Goal: Transaction & Acquisition: Purchase product/service

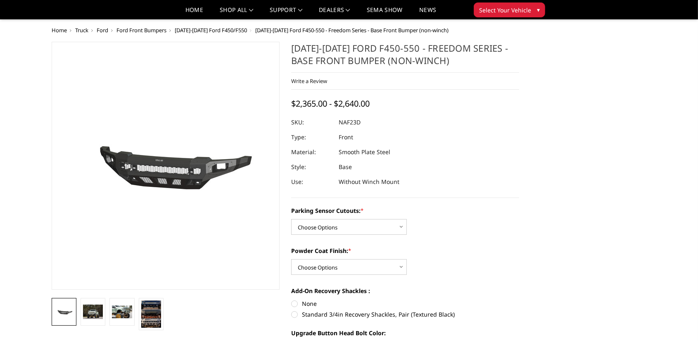
scroll to position [73, 0]
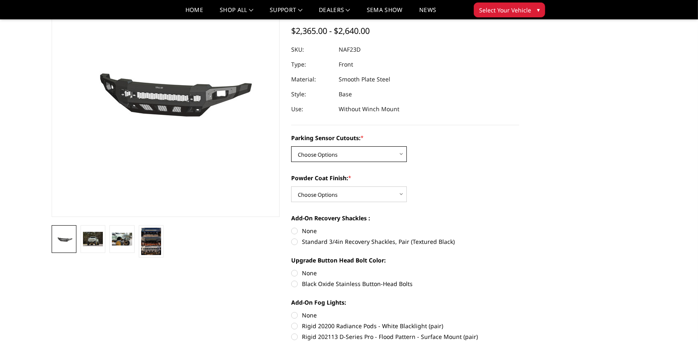
click at [337, 152] on select "Choose Options No - Without Parking Sensor Cutouts Yes - With Parking Sensor Cu…" at bounding box center [349, 154] width 116 height 16
select select "2567"
click at [291, 146] on select "Choose Options No - Without Parking Sensor Cutouts Yes - With Parking Sensor Cu…" at bounding box center [349, 154] width 116 height 16
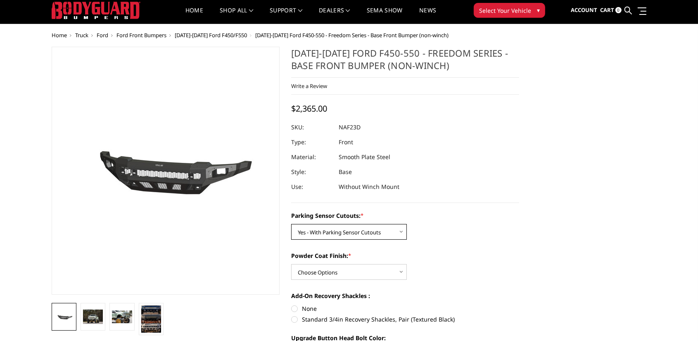
scroll to position [17, 0]
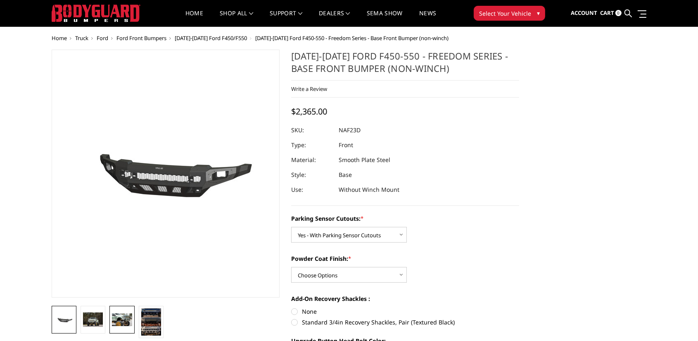
click at [124, 316] on img at bounding box center [122, 319] width 20 height 13
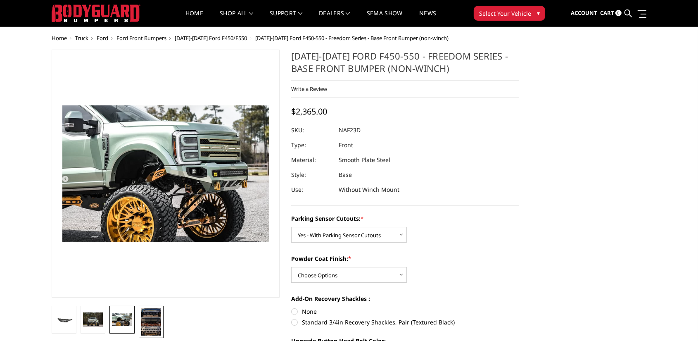
click at [152, 317] on img at bounding box center [151, 321] width 20 height 27
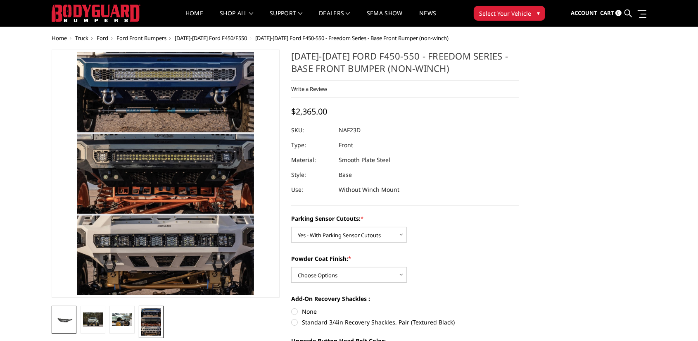
click at [59, 324] on img at bounding box center [64, 320] width 20 height 10
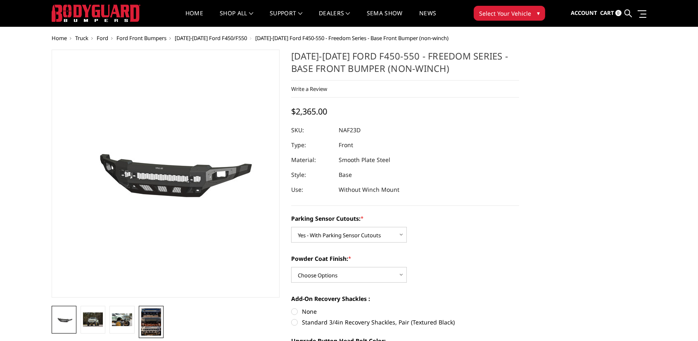
click at [154, 315] on img at bounding box center [151, 321] width 20 height 27
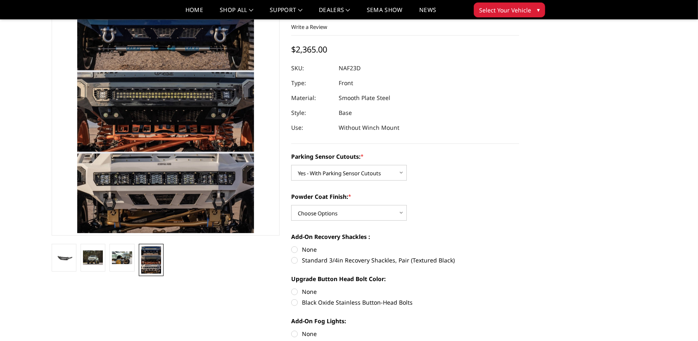
scroll to position [59, 0]
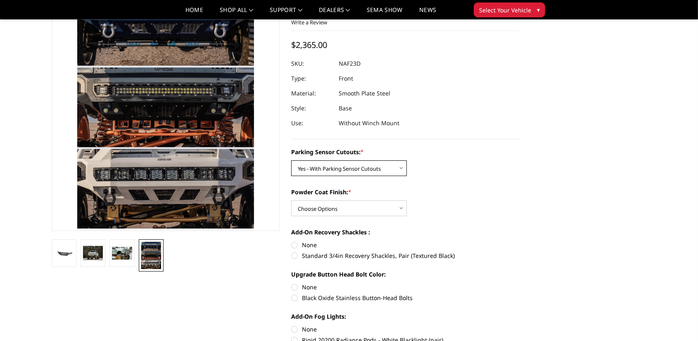
click at [348, 172] on select "Choose Options No - Without Parking Sensor Cutouts Yes - With Parking Sensor Cu…" at bounding box center [349, 168] width 116 height 16
click at [346, 201] on select "Choose Options Bare Metal Textured Black Powder Coat" at bounding box center [349, 208] width 116 height 16
click at [291, 200] on select "Choose Options Bare Metal Textured Black Powder Coat" at bounding box center [349, 208] width 116 height 16
click at [326, 212] on select "Choose Options Bare Metal Textured Black Powder Coat" at bounding box center [349, 208] width 116 height 16
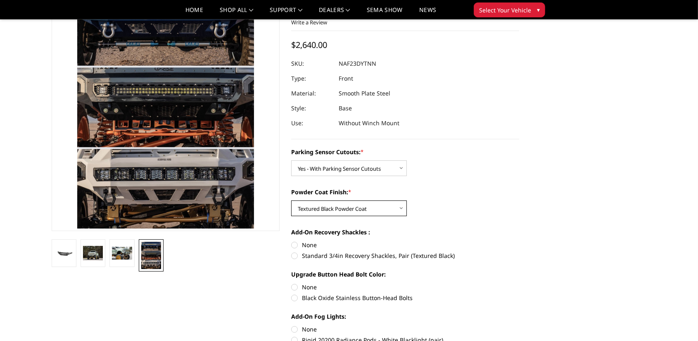
select select "2568"
click at [291, 200] on select "Choose Options Bare Metal Textured Black Powder Coat" at bounding box center [349, 208] width 116 height 16
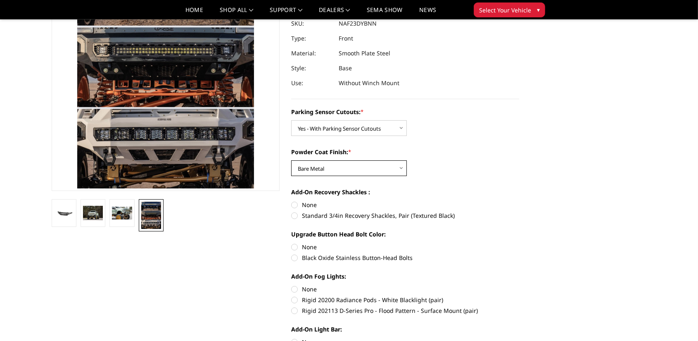
scroll to position [99, 0]
click at [296, 215] on label "Standard 3/4in Recovery Shackles, Pair (Textured Black)" at bounding box center [405, 215] width 228 height 9
click at [519, 200] on input "Standard 3/4in Recovery Shackles, Pair (Textured Black)" at bounding box center [519, 200] width 0 height 0
radio input "true"
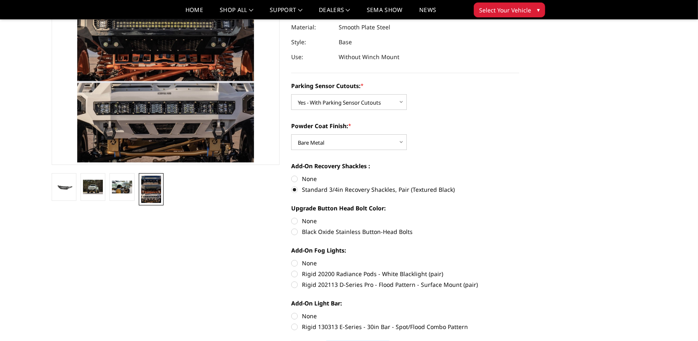
click at [296, 229] on label "Black Oxide Stainless Button-Head Bolts" at bounding box center [405, 231] width 228 height 9
click at [519, 217] on input "Black Oxide Stainless Button-Head Bolts" at bounding box center [519, 217] width 0 height 0
radio input "true"
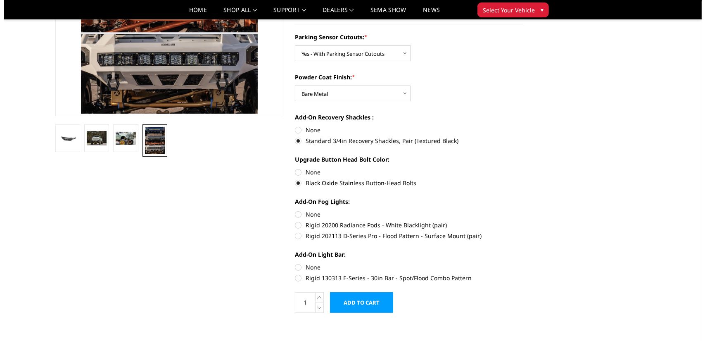
scroll to position [174, 0]
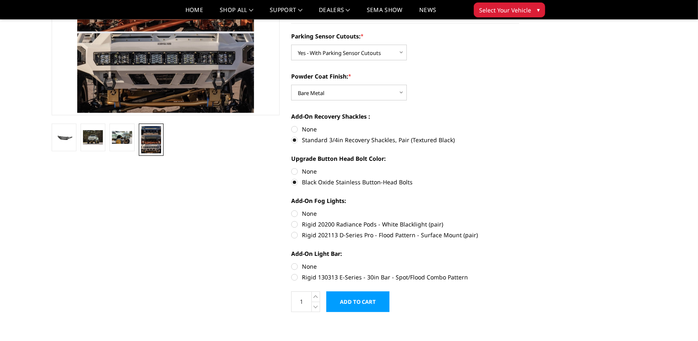
click at [295, 234] on label "Rigid 202113 D-Series Pro - Flood Pattern - Surface Mount (pair)" at bounding box center [405, 235] width 228 height 9
click at [519, 220] on input "Rigid 202113 D-Series Pro - Flood Pattern - Surface Mount (pair)" at bounding box center [519, 220] width 0 height 0
radio input "true"
click at [297, 278] on label "Rigid 130313 E-Series - 30in Bar - Spot/Flood Combo Pattern" at bounding box center [405, 277] width 228 height 9
click at [519, 262] on input "Rigid 130313 E-Series - 30in Bar - Spot/Flood Combo Pattern" at bounding box center [519, 262] width 0 height 0
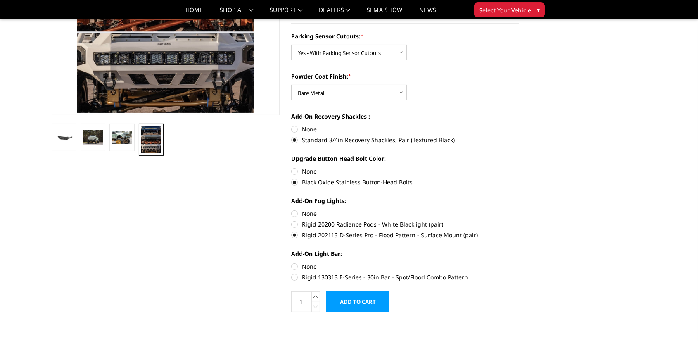
radio input "true"
click at [319, 295] on icon at bounding box center [316, 296] width 8 height 10
type input "2"
click at [356, 297] on input "Add to Cart" at bounding box center [357, 301] width 63 height 21
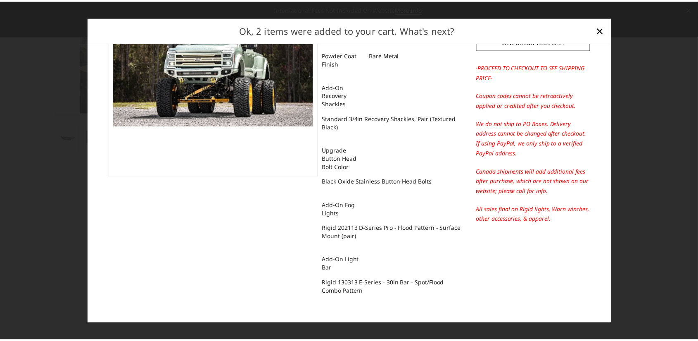
scroll to position [0, 0]
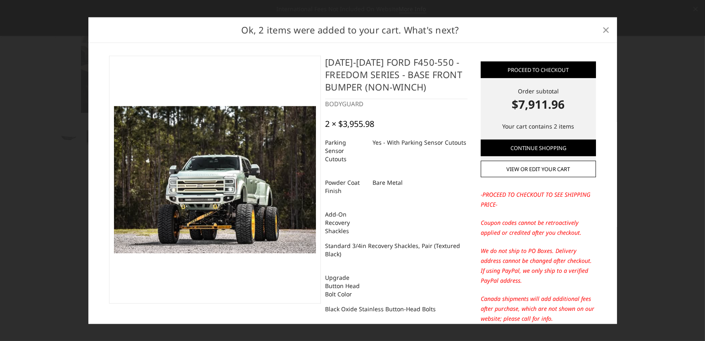
click at [608, 31] on span "×" at bounding box center [606, 30] width 7 height 18
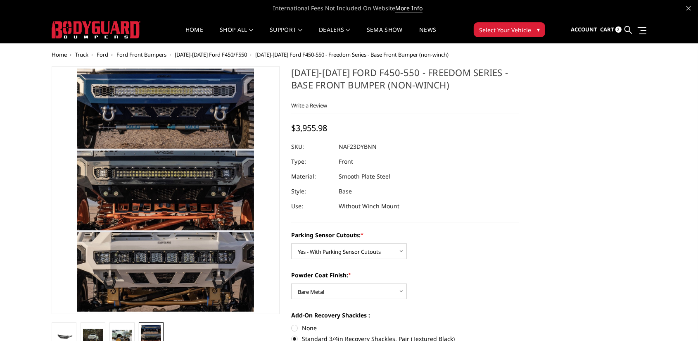
click at [499, 23] on button "Select Your Vehicle ▾" at bounding box center [509, 29] width 71 height 15
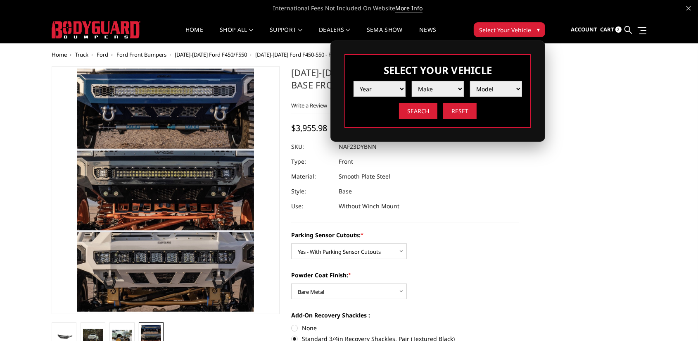
click at [384, 93] on select "Year 2025 2024 2023 2022 2021 2020 2019 2018 2017 2016 2015 2014 2013 2012 2011…" at bounding box center [380, 89] width 52 height 16
select select "yr_2025"
click at [354, 81] on select "Year 2025 2024 2023 2022 2021 2020 2019 2018 2017 2016 2015 2014 2013 2012 2011…" at bounding box center [380, 89] width 52 height 16
click at [423, 89] on select "Make Chevrolet Ford GMC Ram Toyota" at bounding box center [438, 89] width 52 height 16
select select "mk_ford"
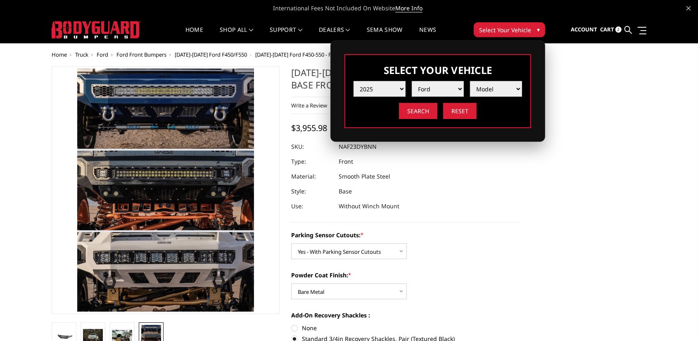
click at [412, 81] on select "Make Chevrolet Ford GMC Ram Toyota" at bounding box center [438, 89] width 52 height 16
click at [491, 82] on select "Model F150 F150 Raptor F250 / F350 F450 F550" at bounding box center [496, 89] width 52 height 16
select select "md_f450"
click at [470, 81] on select "Model F150 F150 Raptor F250 / F350 F450 F550" at bounding box center [496, 89] width 52 height 16
click at [427, 109] on input "Search" at bounding box center [418, 111] width 38 height 16
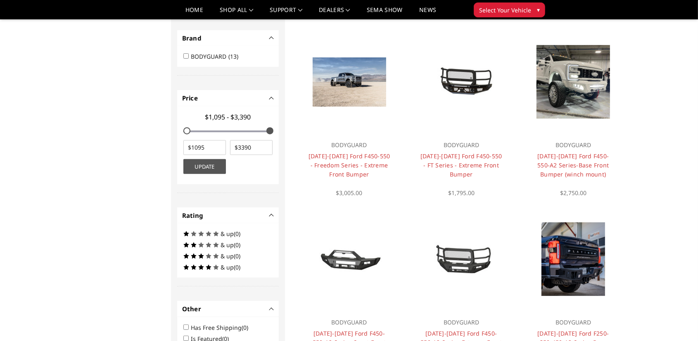
scroll to position [245, 0]
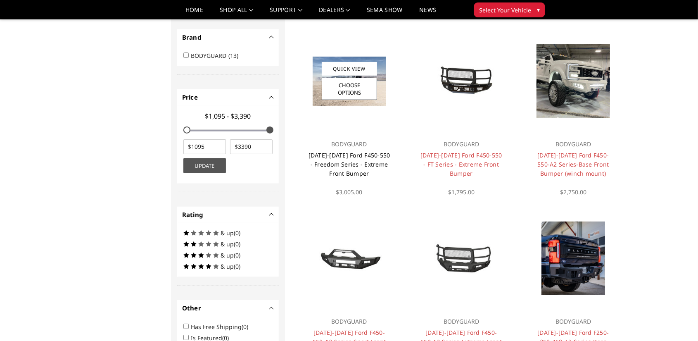
click at [363, 161] on link "2023-2025 Ford F450-550 - Freedom Series - Extreme Front Bumper" at bounding box center [350, 164] width 82 height 26
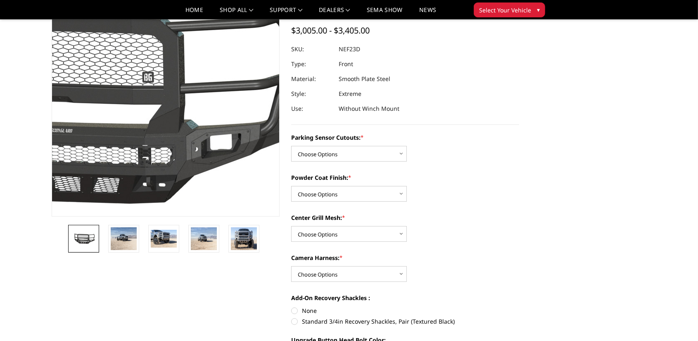
scroll to position [102, 0]
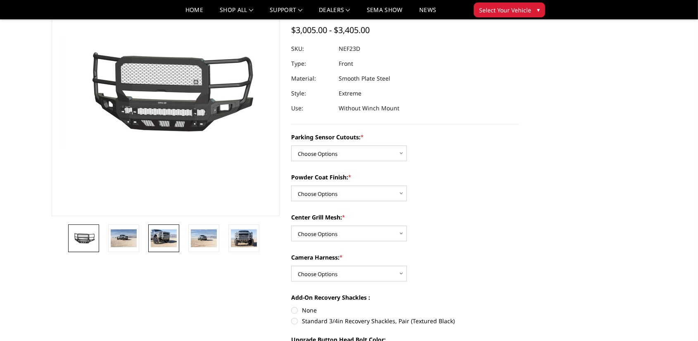
click at [162, 241] on img at bounding box center [164, 237] width 26 height 17
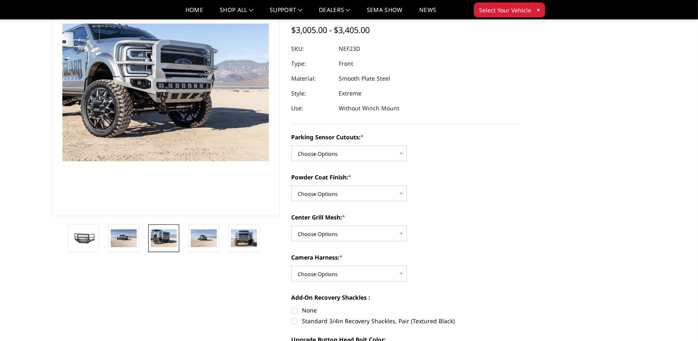
scroll to position [90, 0]
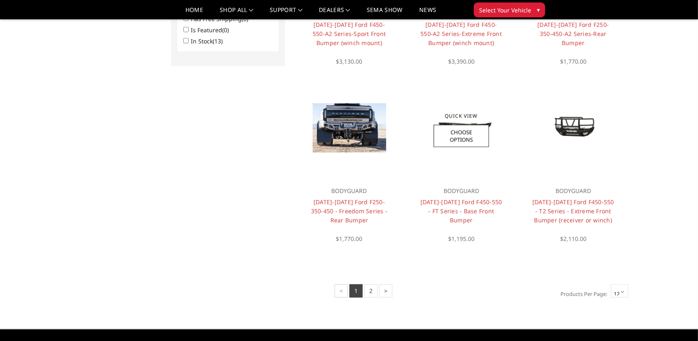
scroll to position [554, 0]
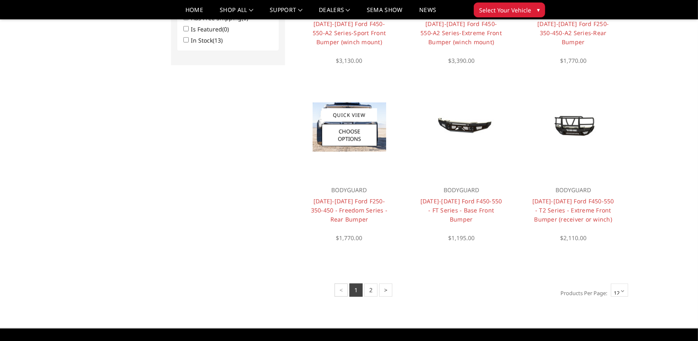
click at [364, 205] on h4 "2023-2025 Ford F250-350-450 - Freedom Series - Rear Bumper" at bounding box center [349, 210] width 83 height 27
click at [360, 209] on link "[DATE]-[DATE] Ford F250-350-450 - Freedom Series - Rear Bumper" at bounding box center [349, 210] width 77 height 26
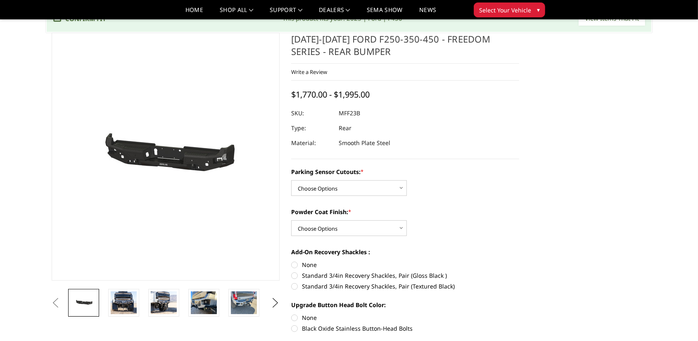
scroll to position [39, 0]
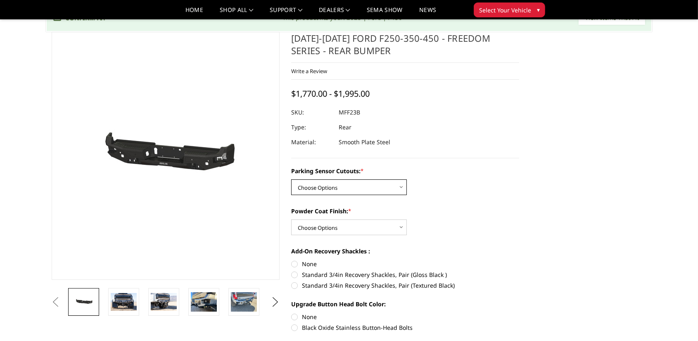
click at [328, 185] on select "Choose Options No - Without Parking Sensor Cutouts Yes - With Parking Sensor Cu…" at bounding box center [349, 187] width 116 height 16
select select "2559"
click at [291, 179] on select "Choose Options No - Without Parking Sensor Cutouts Yes - With Parking Sensor Cu…" at bounding box center [349, 187] width 116 height 16
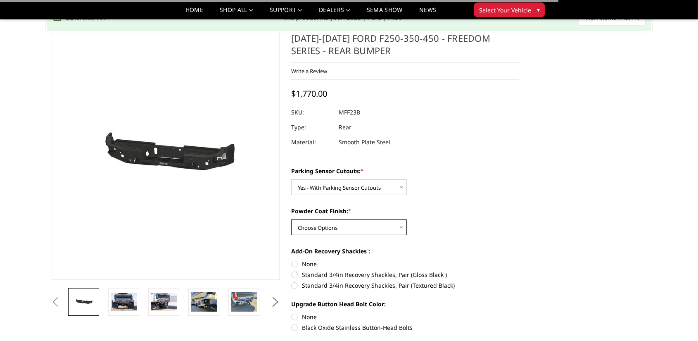
click at [338, 232] on select "Choose Options Bare Metal Textured Black Powder Coat" at bounding box center [349, 227] width 116 height 16
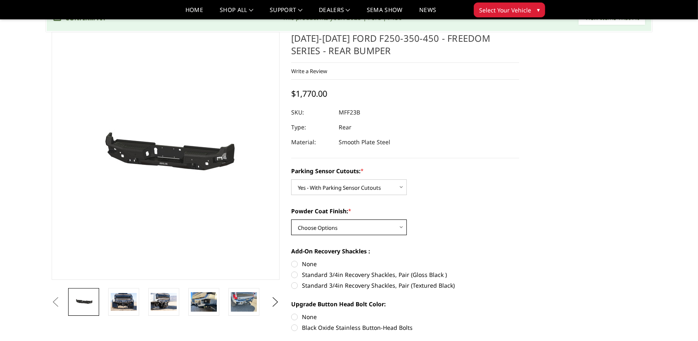
select select "2560"
click at [291, 219] on select "Choose Options Bare Metal Textured Black Powder Coat" at bounding box center [349, 227] width 116 height 16
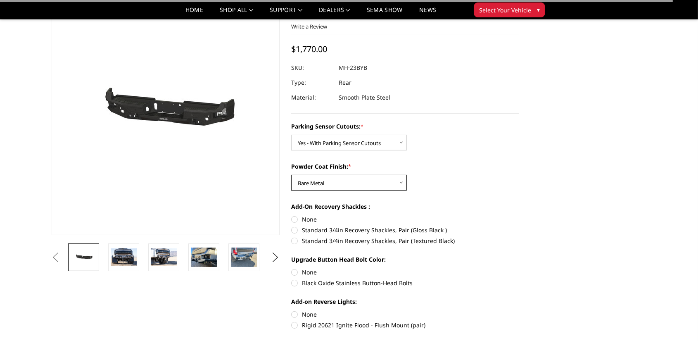
scroll to position [84, 0]
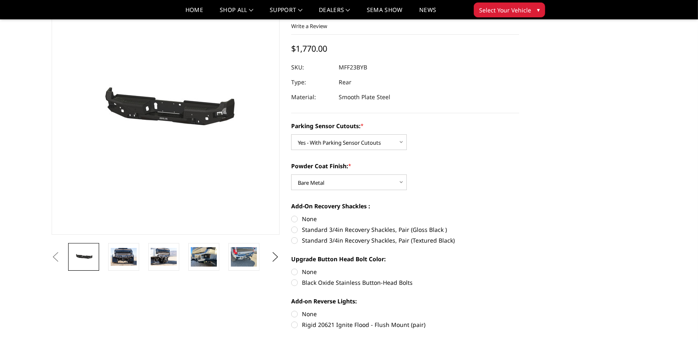
click at [328, 240] on label "Standard 3/4in Recovery Shackles, Pair (Textured Black)" at bounding box center [405, 240] width 228 height 9
click at [519, 226] on input "Standard 3/4in Recovery Shackles, Pair (Textured Black)" at bounding box center [519, 225] width 0 height 0
radio input "true"
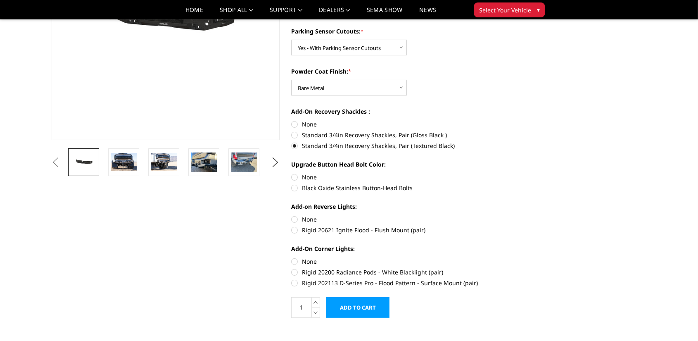
scroll to position [182, 0]
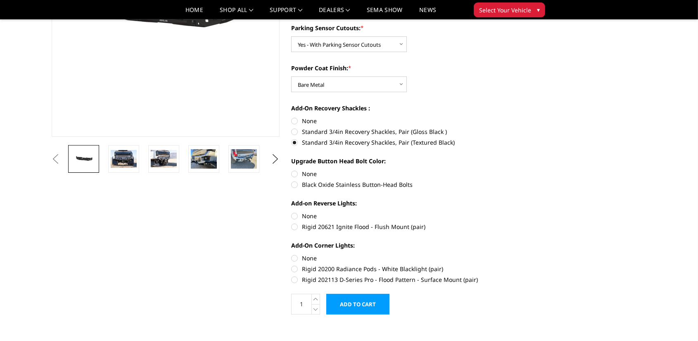
click at [298, 183] on label "Black Oxide Stainless Button-Head Bolts" at bounding box center [405, 184] width 228 height 9
click at [519, 170] on input "Black Oxide Stainless Button-Head Bolts" at bounding box center [519, 169] width 0 height 0
radio input "true"
click at [320, 222] on div "Add-on Reverse Lights: None Rigid 20621 Ignite Flood - Flush Mount (pair)" at bounding box center [405, 214] width 228 height 31
click at [322, 228] on label "Rigid 20621 Ignite Flood - Flush Mount (pair)" at bounding box center [405, 226] width 228 height 9
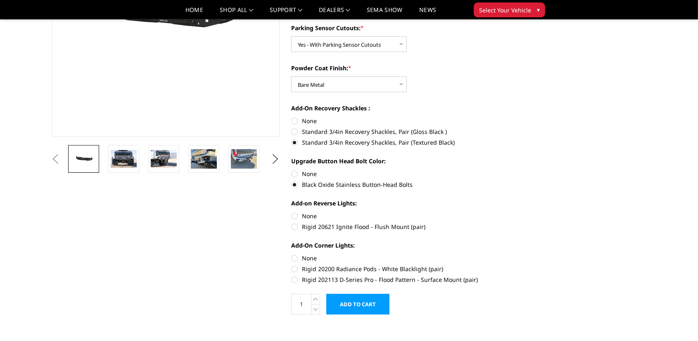
click at [519, 212] on input "Rigid 20621 Ignite Flood - Flush Mount (pair)" at bounding box center [519, 212] width 0 height 0
radio input "true"
click at [342, 276] on label "Rigid 202113 D-Series Pro - Flood Pattern - Surface Mount (pair)" at bounding box center [405, 279] width 228 height 9
click at [519, 265] on input "Rigid 202113 D-Series Pro - Flood Pattern - Surface Mount (pair)" at bounding box center [519, 264] width 0 height 0
radio input "true"
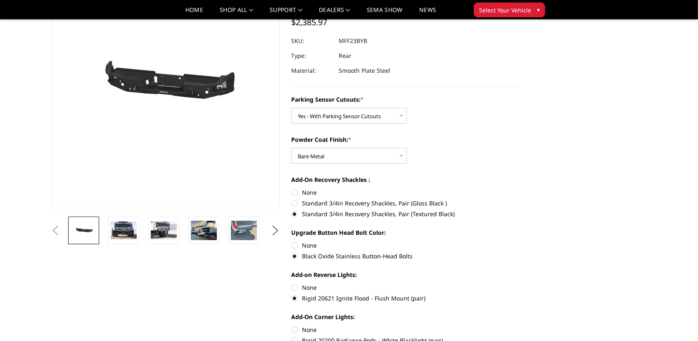
scroll to position [110, 0]
click at [209, 237] on img at bounding box center [204, 230] width 26 height 19
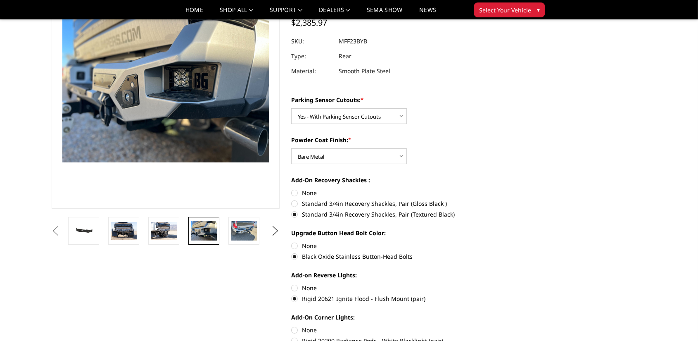
scroll to position [81, 0]
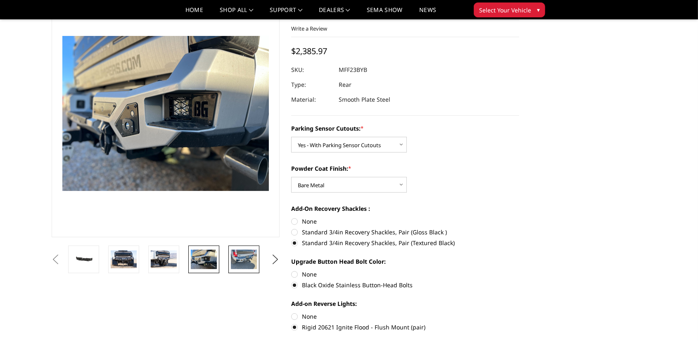
click at [242, 253] on img at bounding box center [244, 259] width 26 height 19
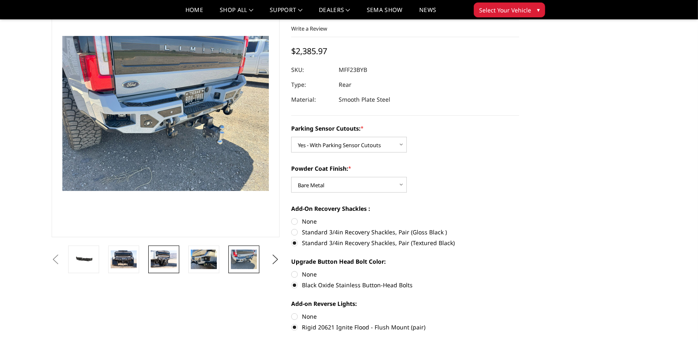
click at [162, 253] on img at bounding box center [164, 258] width 26 height 17
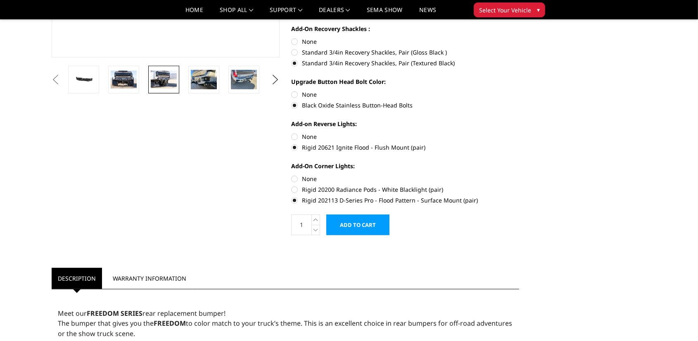
scroll to position [262, 0]
click at [314, 217] on icon at bounding box center [316, 219] width 8 height 10
type input "2"
click at [366, 221] on input "Add to Cart" at bounding box center [357, 224] width 63 height 21
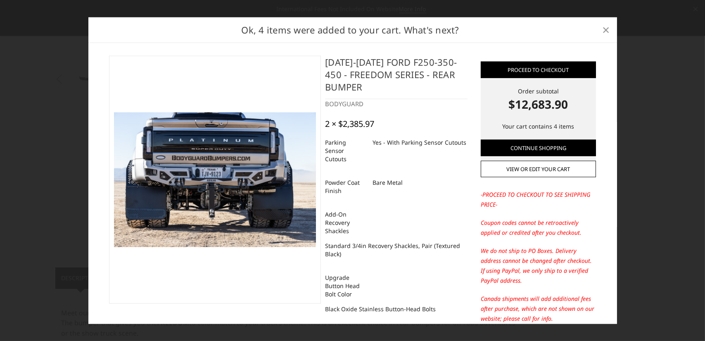
click at [608, 31] on span "×" at bounding box center [606, 30] width 7 height 18
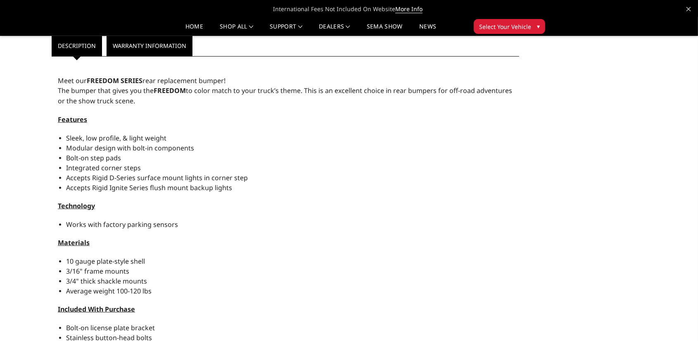
scroll to position [495, 0]
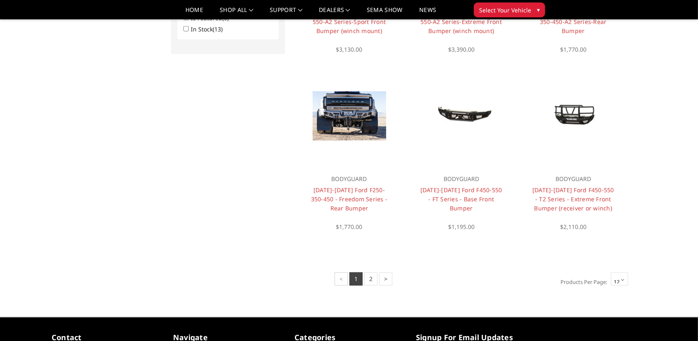
scroll to position [567, 0]
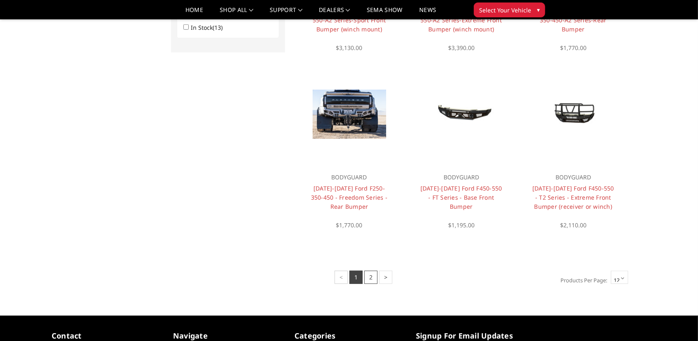
click at [365, 278] on link "2" at bounding box center [370, 277] width 13 height 13
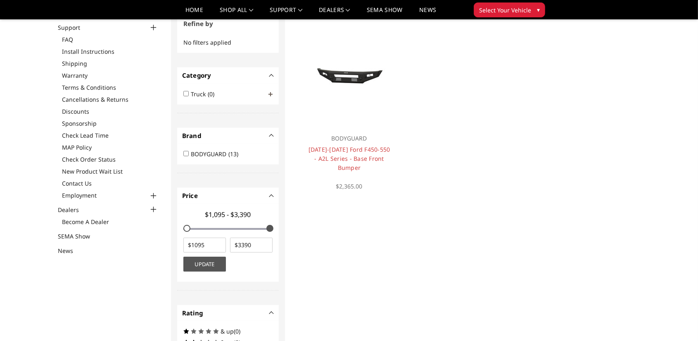
scroll to position [74, 0]
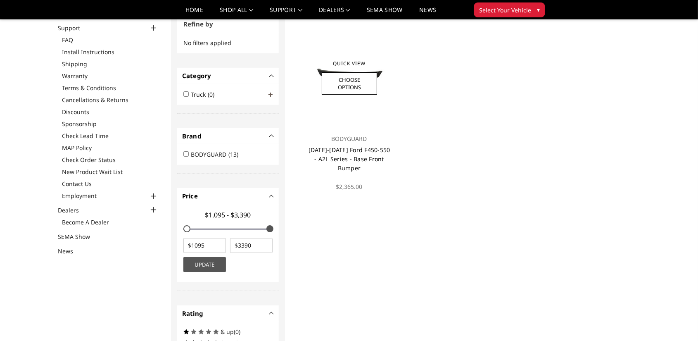
click at [344, 148] on link "2023-2025 Ford F450-550 - A2L Series - Base Front Bumper" at bounding box center [350, 159] width 82 height 26
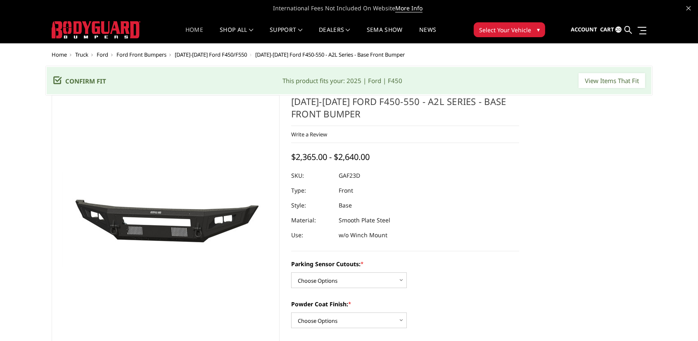
click at [188, 28] on link "Home" at bounding box center [195, 35] width 18 height 16
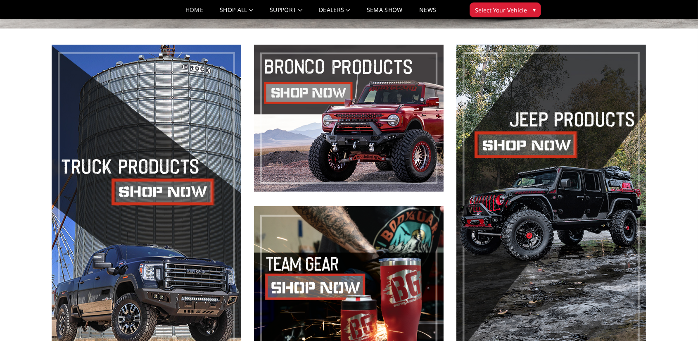
scroll to position [337, 0]
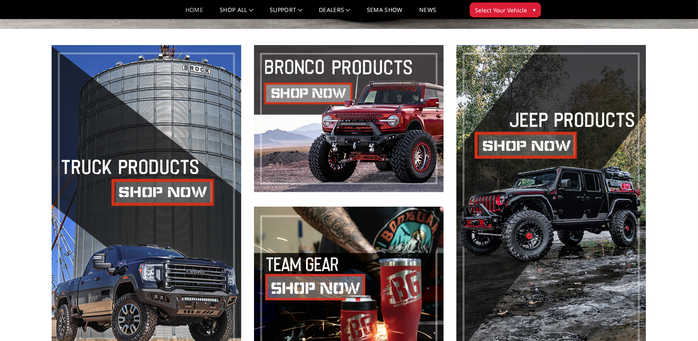
click at [495, 10] on span "Select Your Vehicle" at bounding box center [501, 10] width 52 height 9
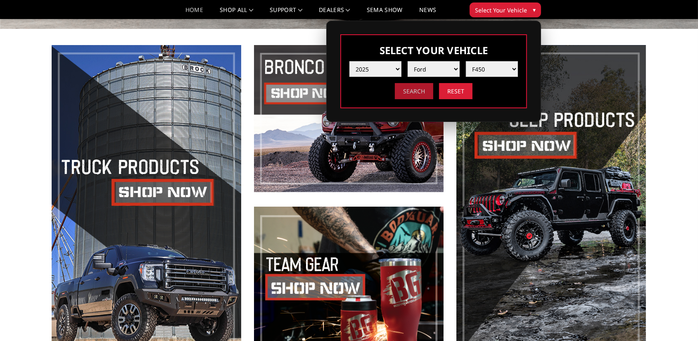
click at [412, 91] on input "Search" at bounding box center [414, 91] width 38 height 16
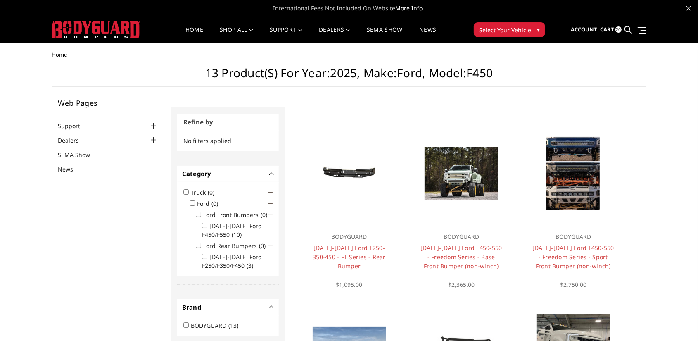
click at [101, 37] on img at bounding box center [96, 29] width 89 height 17
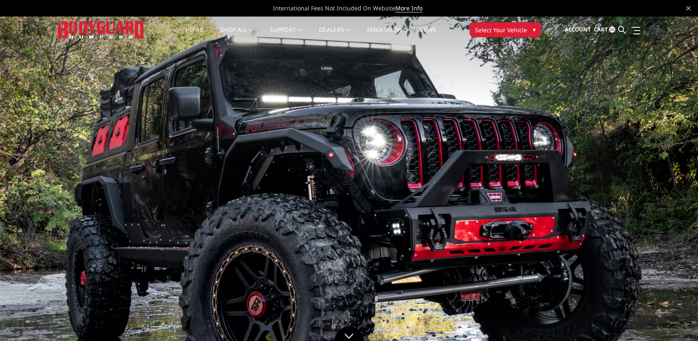
click at [605, 28] on span "Cart" at bounding box center [601, 29] width 14 height 7
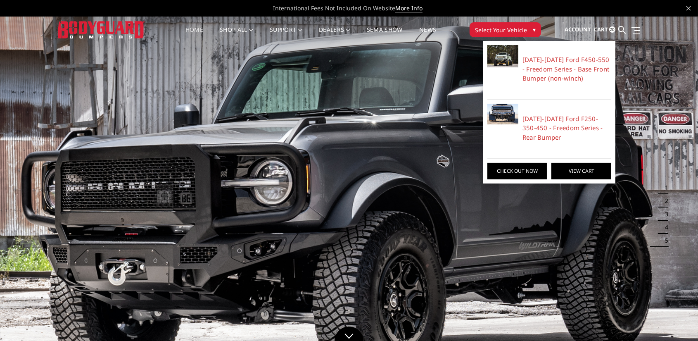
click at [567, 169] on link "View Cart" at bounding box center [582, 171] width 60 height 17
